Goal: Information Seeking & Learning: Learn about a topic

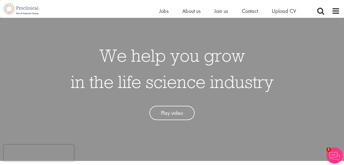
scroll to position [21, 0]
click at [164, 8] on span "Jobs" at bounding box center [163, 10] width 9 height 7
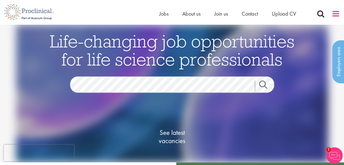
click at [335, 12] on span at bounding box center [336, 14] width 8 height 8
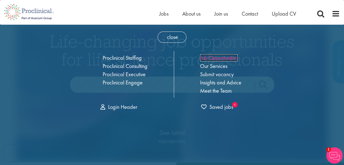
click at [201, 56] on link "Job Opportunities" at bounding box center [219, 57] width 38 height 7
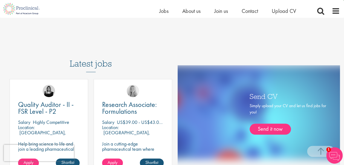
scroll to position [245, 0]
